Goal: Task Accomplishment & Management: Manage account settings

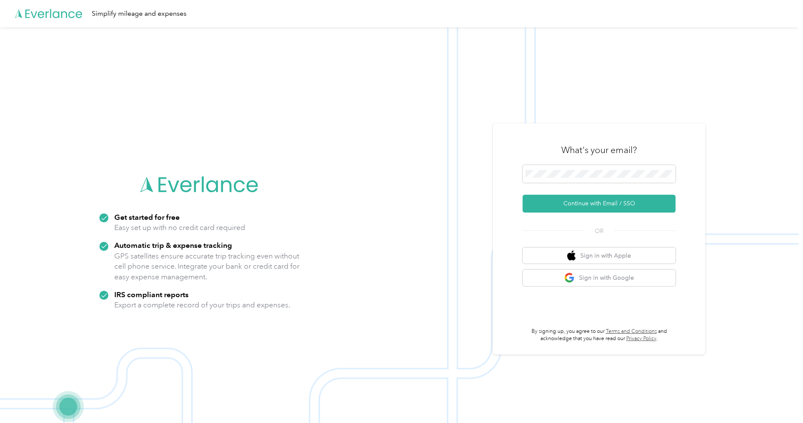
click at [504, 204] on div "What's your email? Continue with Email / SSO OR Sign in with Apple Sign in with…" at bounding box center [599, 238] width 213 height 231
click at [554, 206] on button "Continue with Email / SSO" at bounding box center [599, 204] width 153 height 18
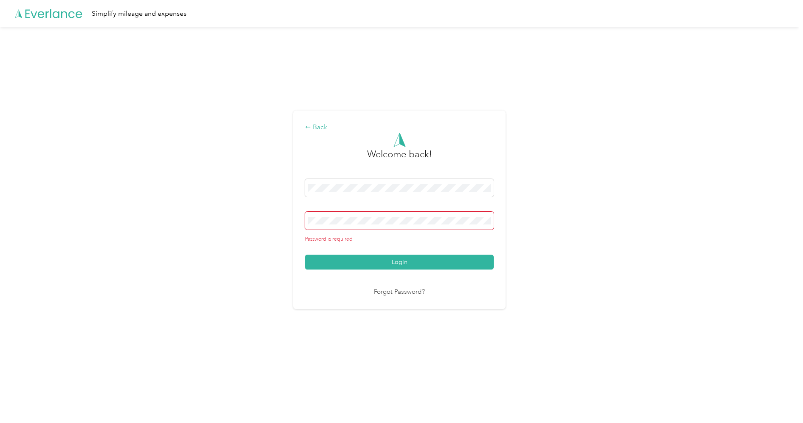
click at [315, 130] on div "Back" at bounding box center [399, 127] width 189 height 10
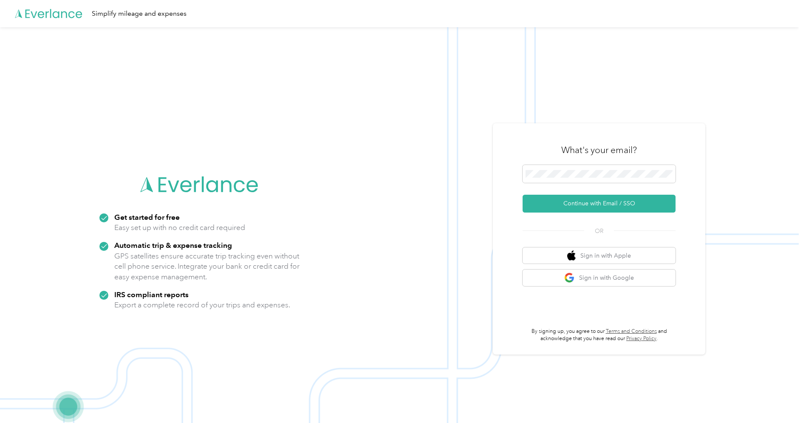
click at [596, 139] on div "What's your email?" at bounding box center [599, 150] width 153 height 30
click at [573, 206] on button "Continue with Email / SSO" at bounding box center [599, 204] width 153 height 18
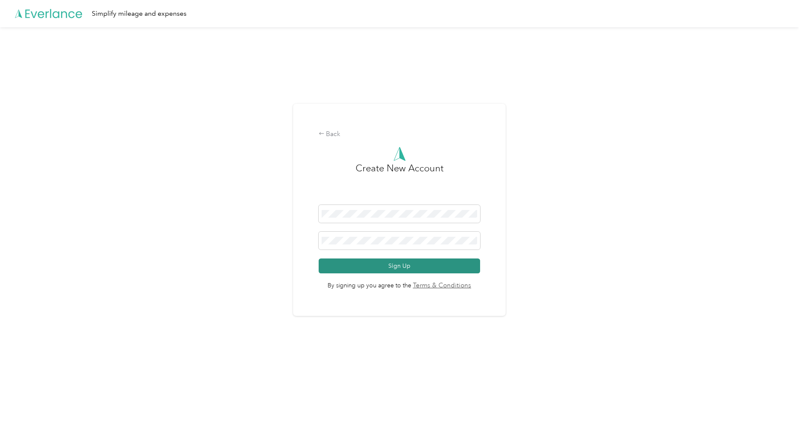
click at [471, 267] on button "Sign Up" at bounding box center [400, 265] width 162 height 15
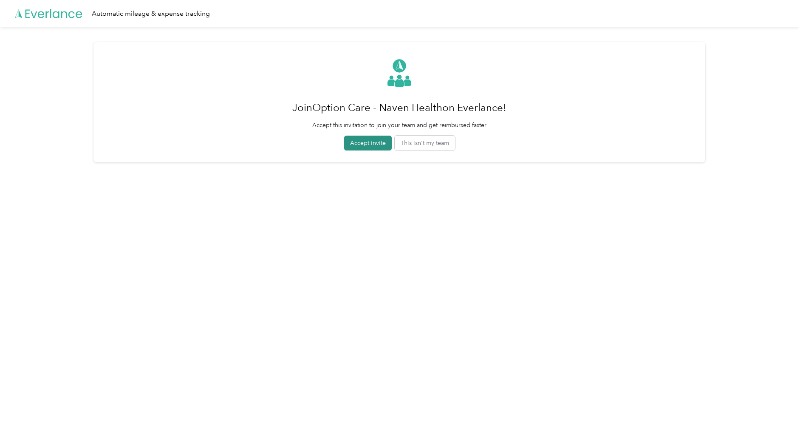
click at [361, 147] on button "Accept invite" at bounding box center [368, 143] width 48 height 15
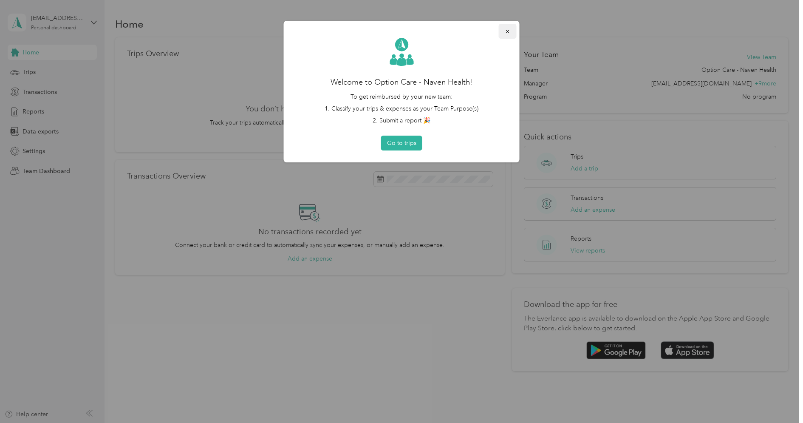
click at [508, 31] on icon "button" at bounding box center [507, 31] width 3 height 3
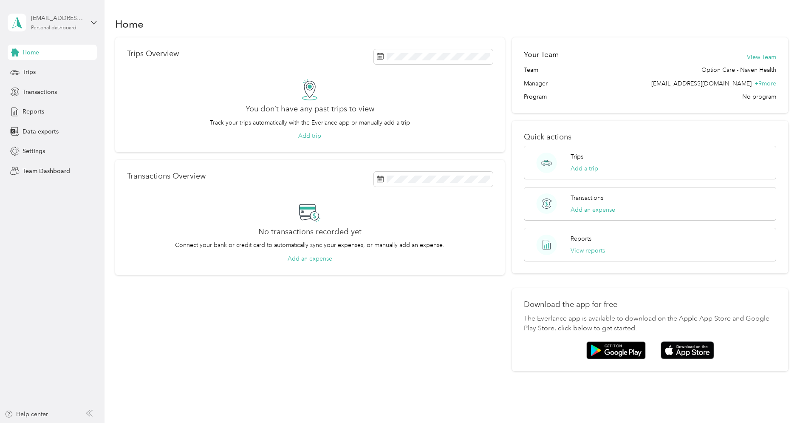
click at [57, 26] on div "Personal dashboard" at bounding box center [53, 28] width 45 height 5
click at [41, 102] on div "Log out" at bounding box center [97, 108] width 167 height 15
